Goal: Navigation & Orientation: Find specific page/section

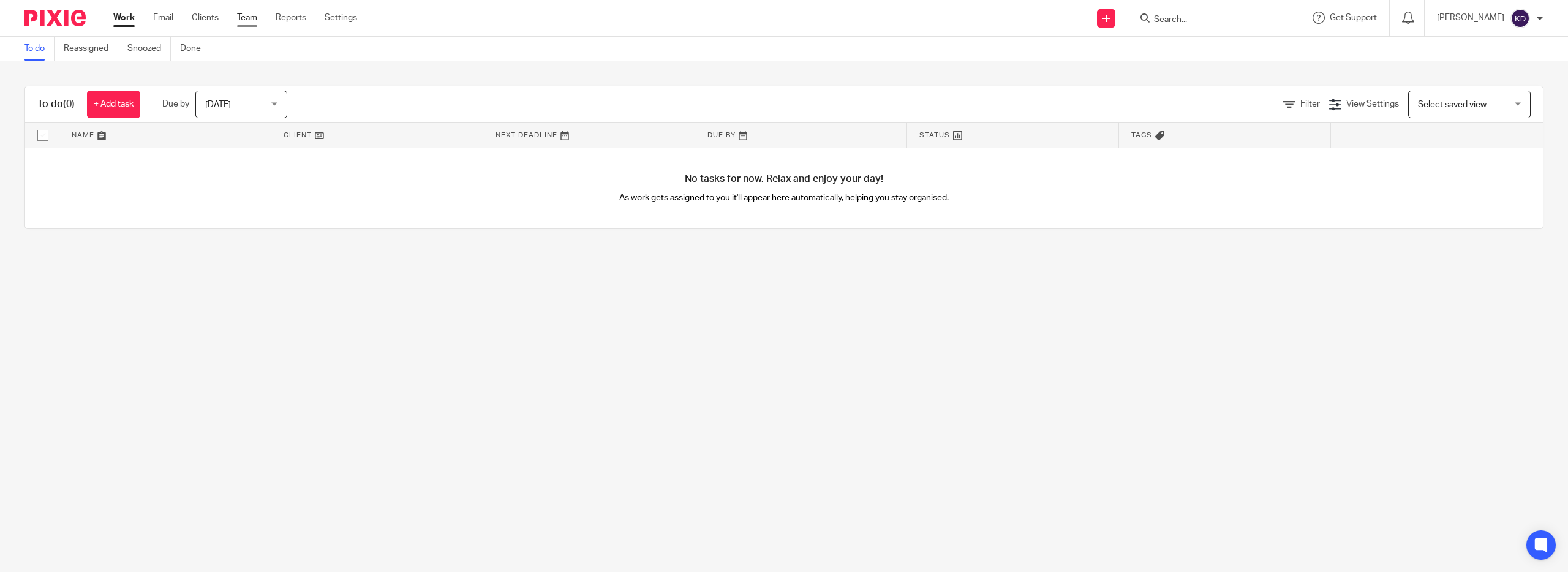
click at [257, 14] on link "Team" at bounding box center [247, 18] width 21 height 12
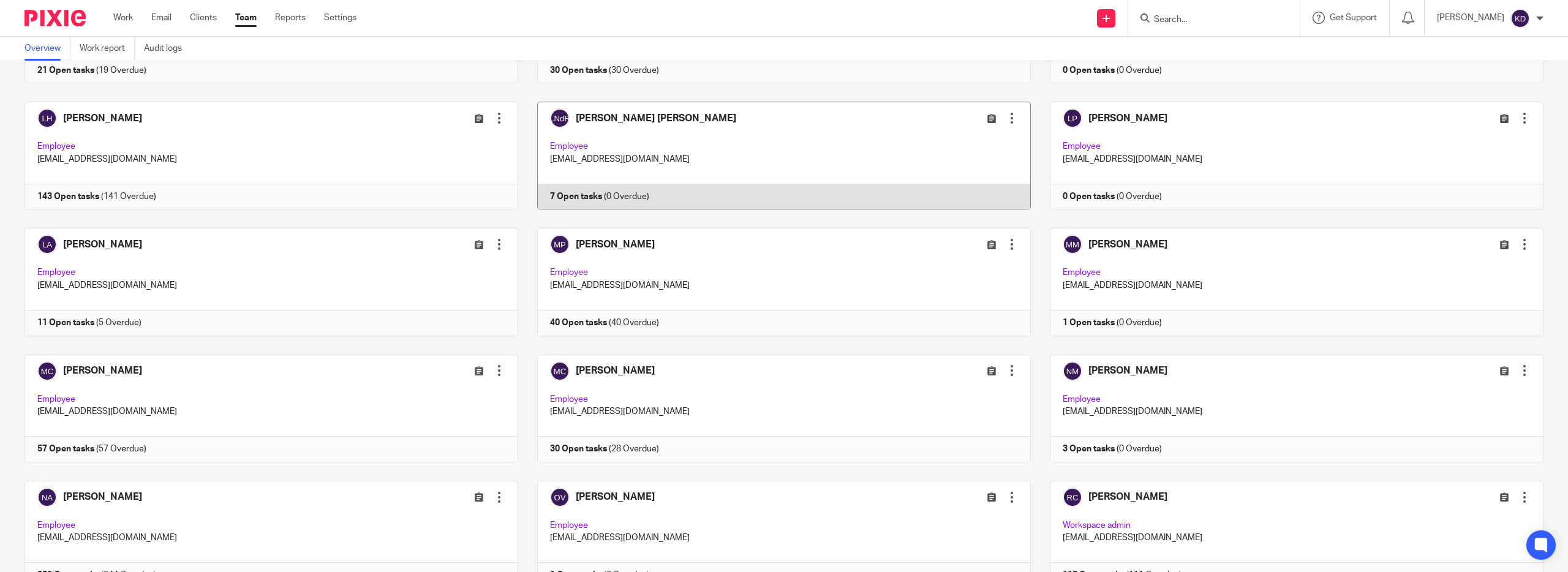
scroll to position [913, 0]
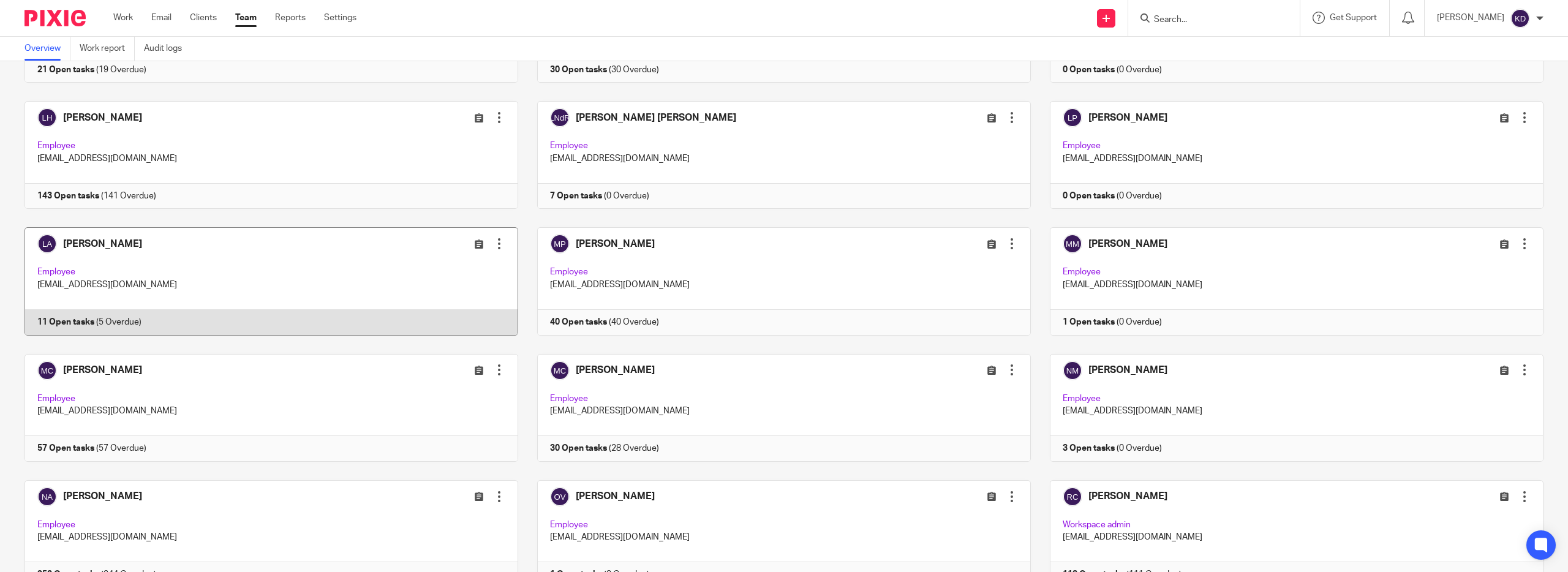
click at [407, 335] on link at bounding box center [262, 281] width 513 height 108
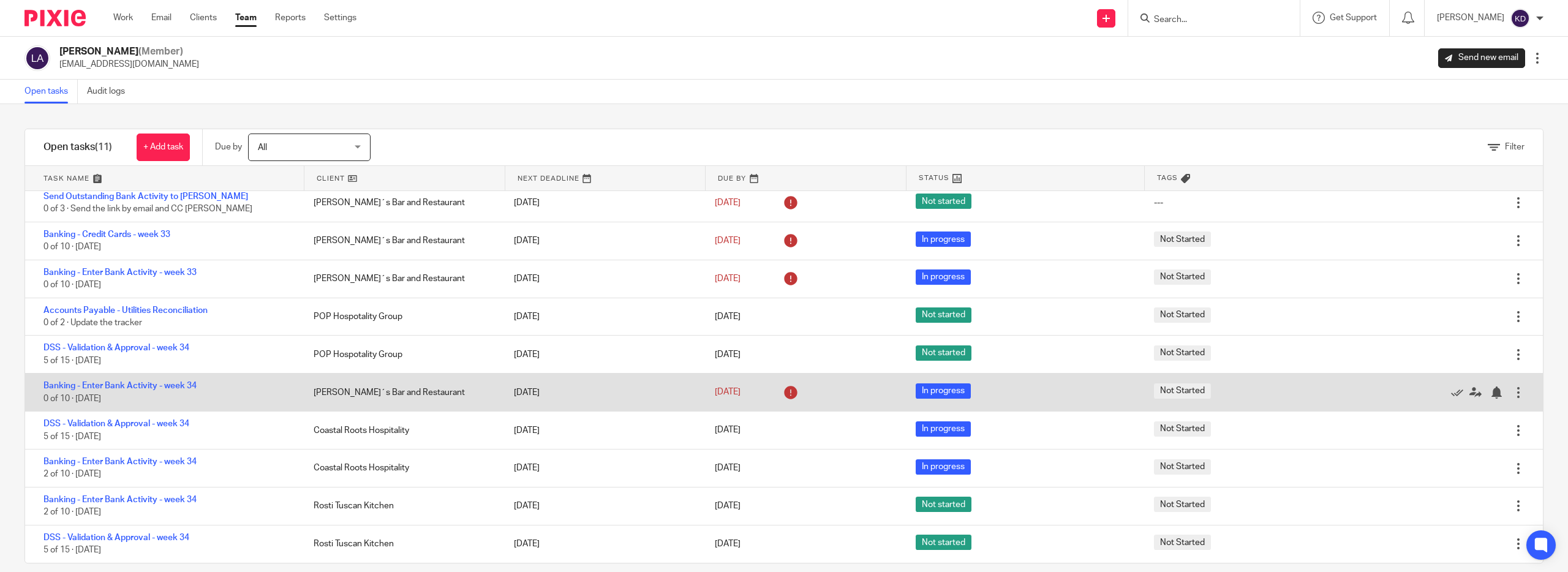
scroll to position [147, 0]
click at [791, 382] on icon at bounding box center [790, 392] width 20 height 20
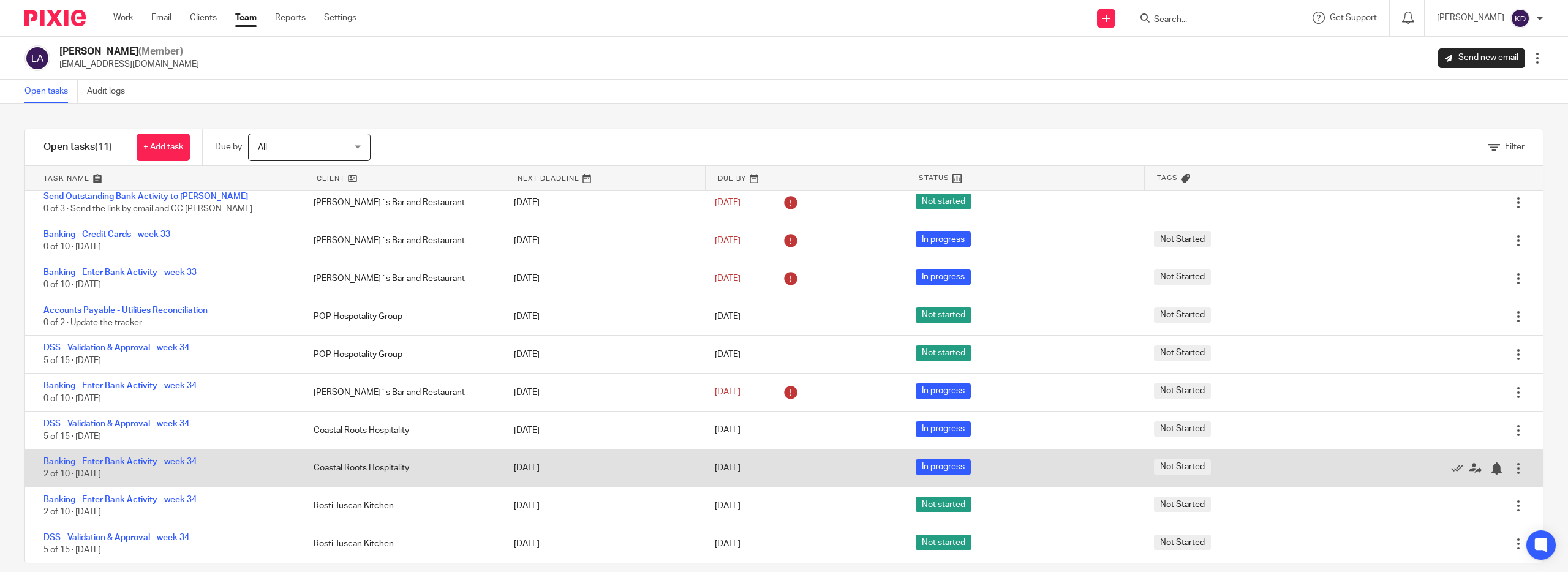
scroll to position [0, 0]
